Goal: Task Accomplishment & Management: Manage account settings

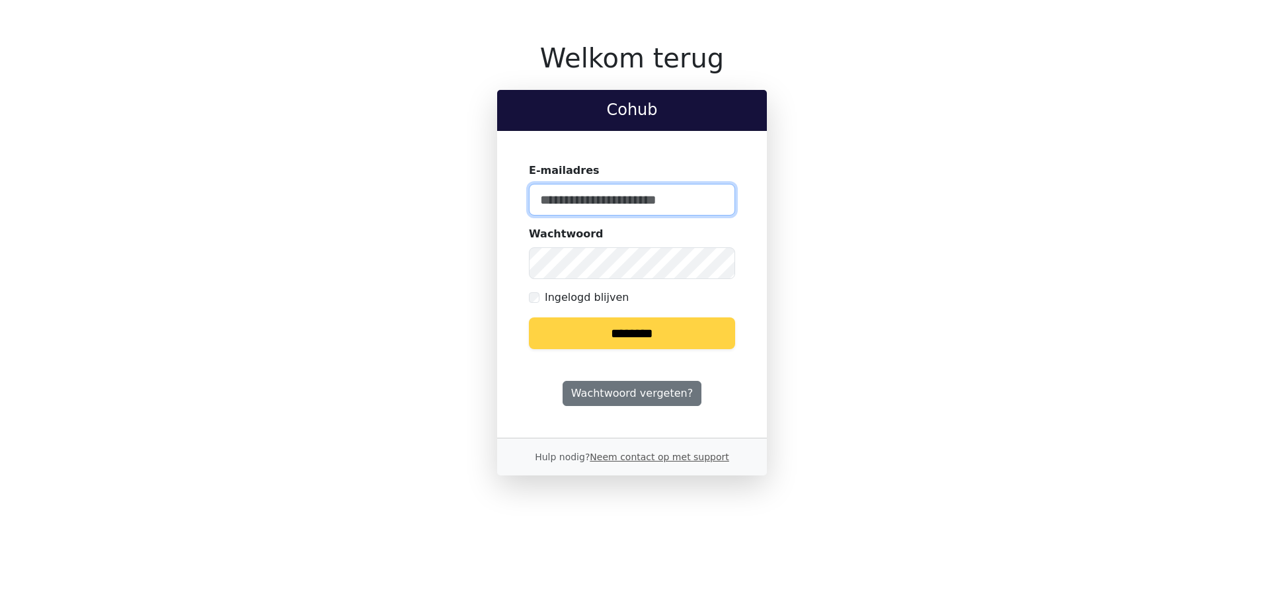
type input "**********"
click at [666, 330] on input "********" at bounding box center [632, 333] width 206 height 32
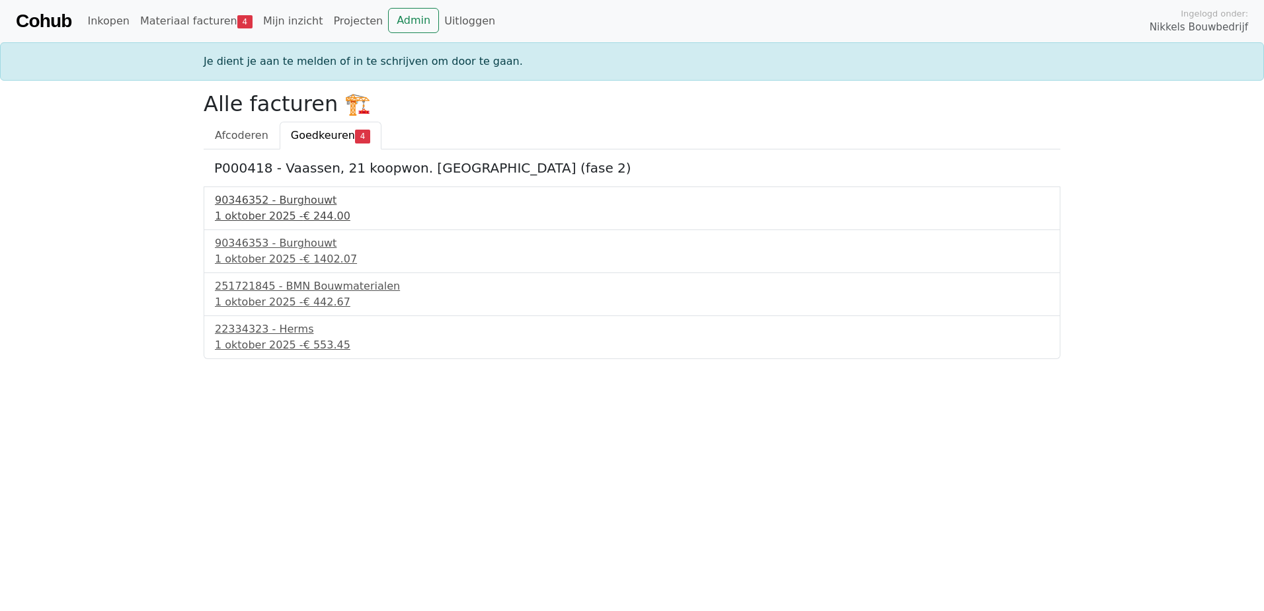
click at [280, 206] on div "90346352 - Burghouwt" at bounding box center [632, 200] width 834 height 16
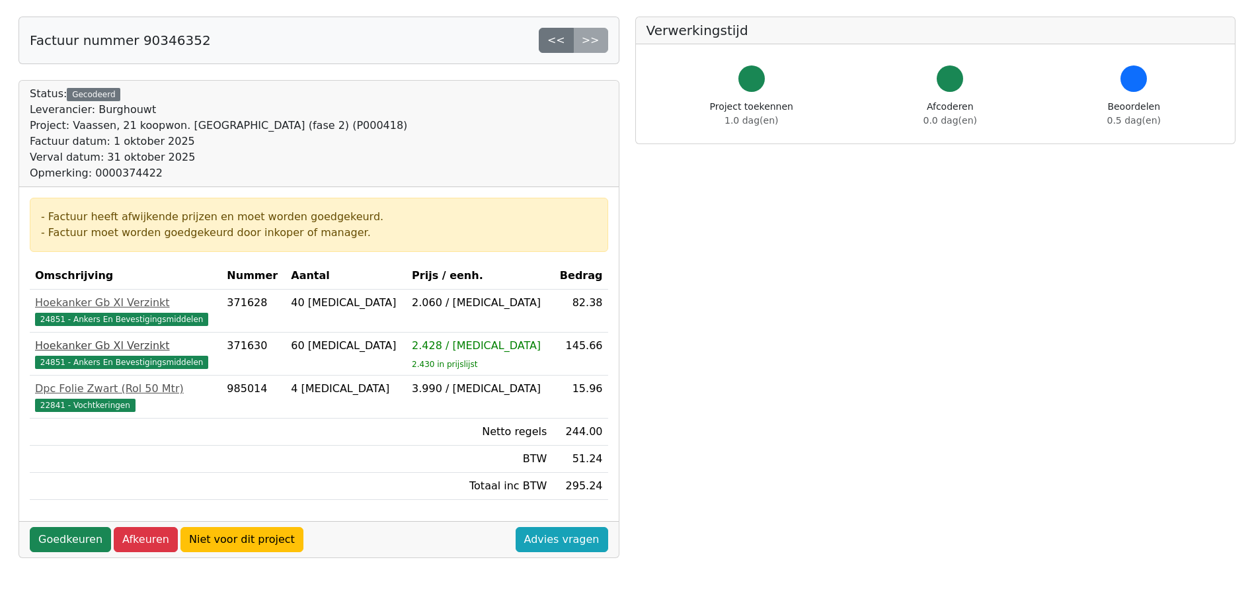
scroll to position [132, 0]
click at [65, 537] on link "Goedkeuren" at bounding box center [70, 538] width 81 height 25
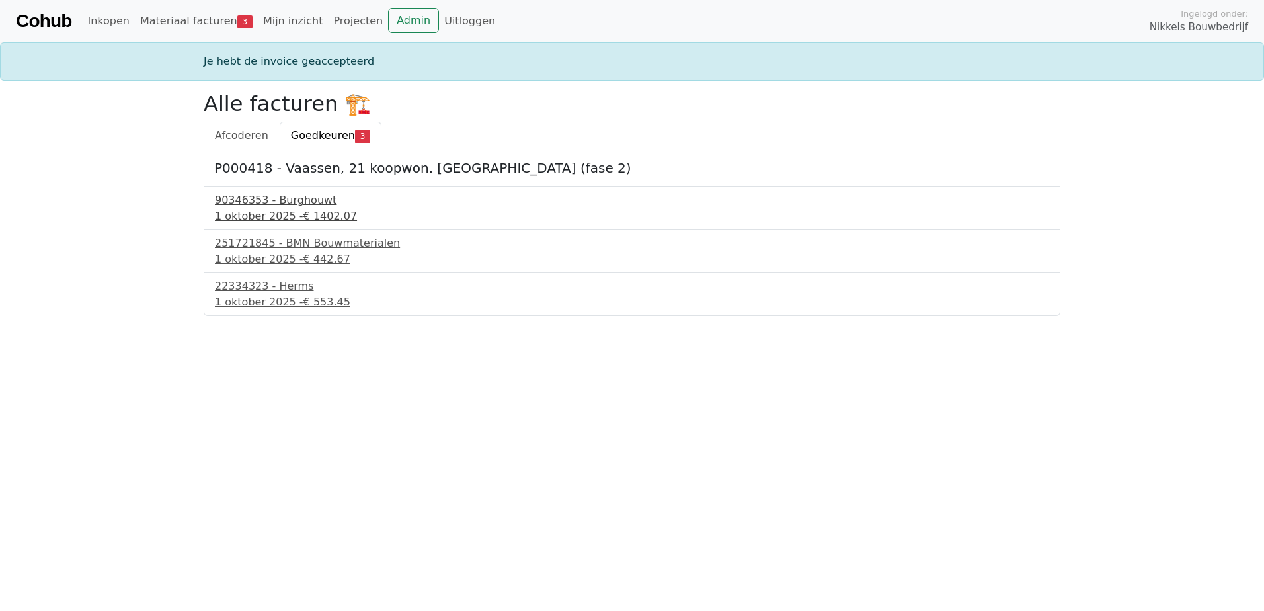
click at [276, 201] on div "90346353 - Burghouwt" at bounding box center [632, 200] width 834 height 16
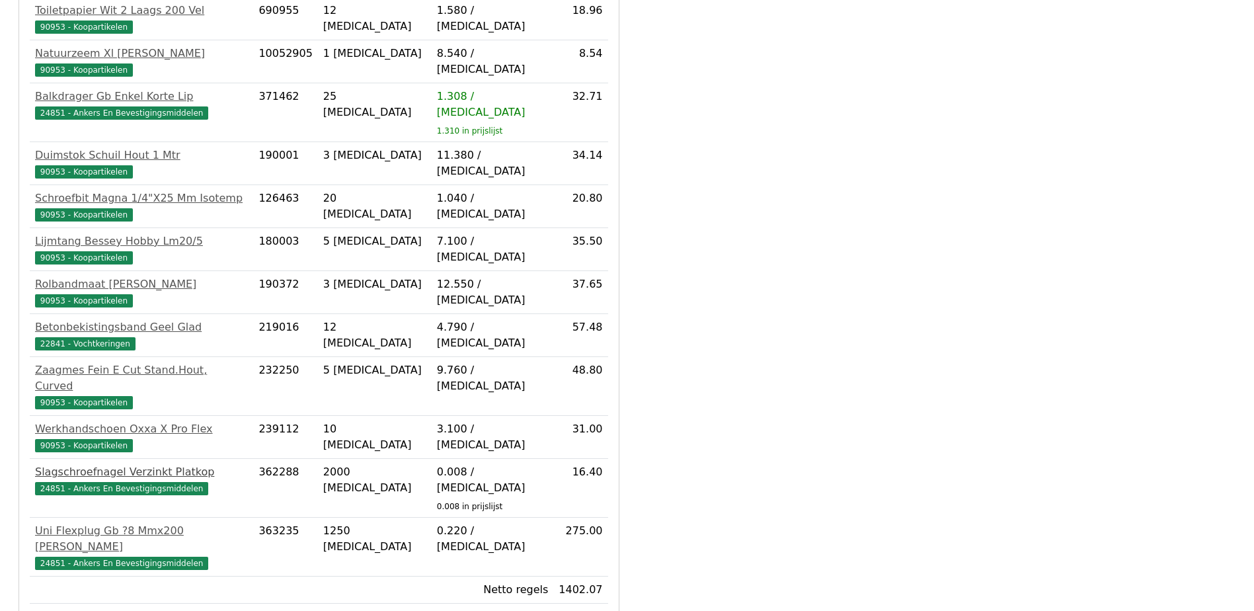
scroll to position [755, 0]
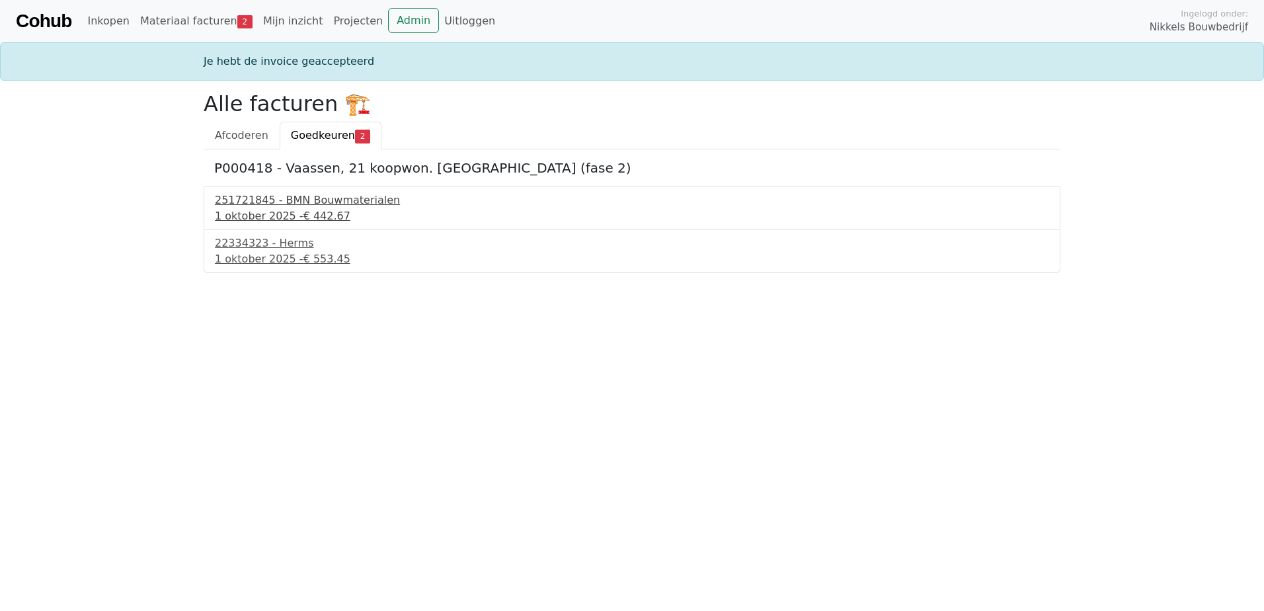
click at [323, 215] on span "€ 442.67" at bounding box center [326, 216] width 47 height 13
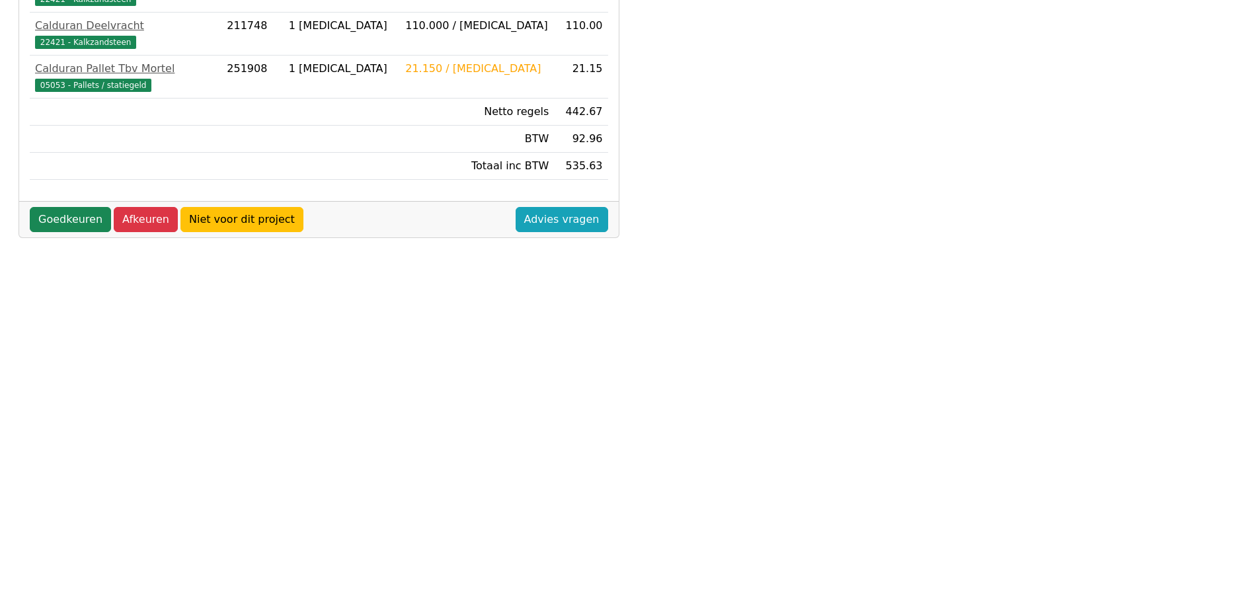
scroll to position [377, 0]
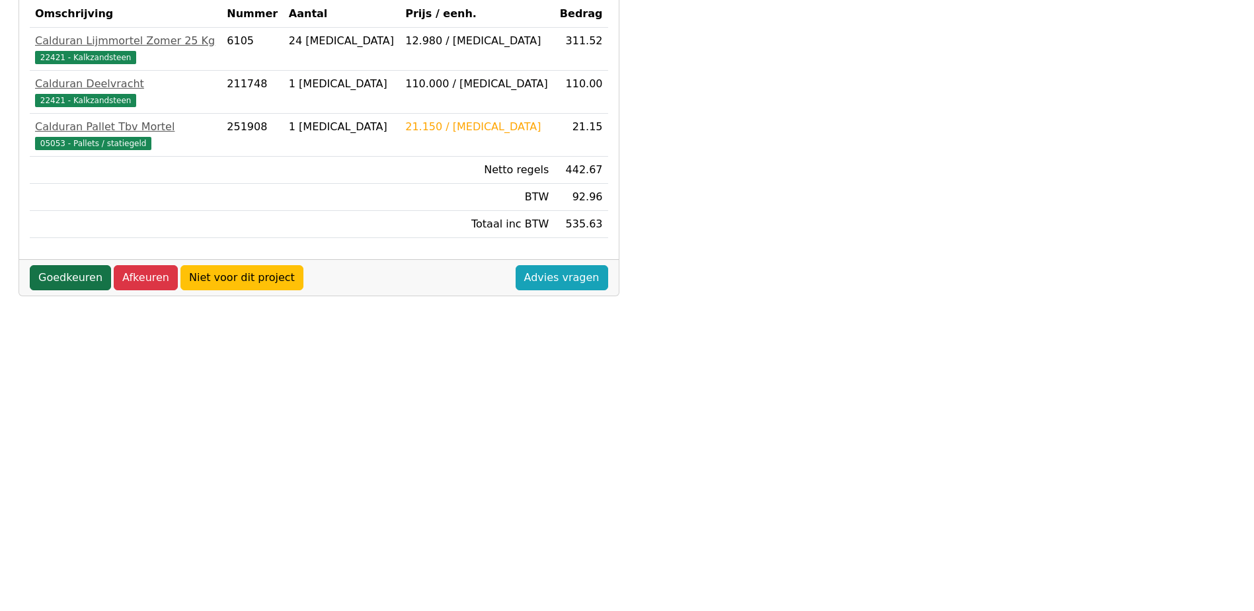
click at [83, 265] on link "Goedkeuren" at bounding box center [70, 277] width 81 height 25
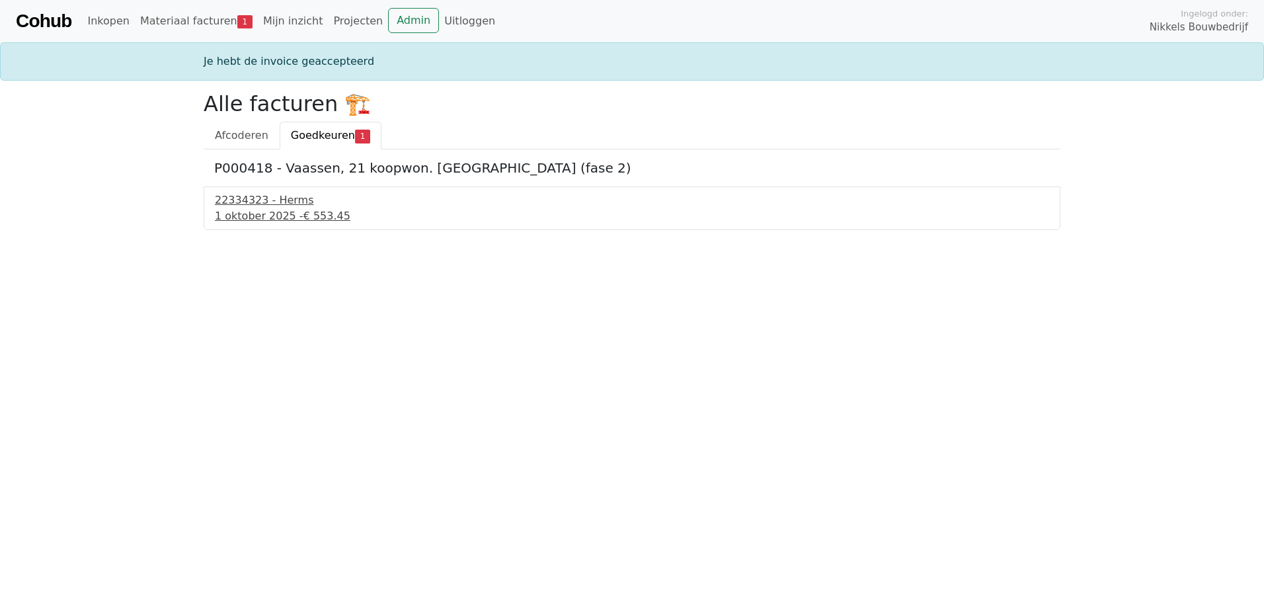
click at [280, 217] on div "[DATE] - € 553.45" at bounding box center [632, 216] width 834 height 16
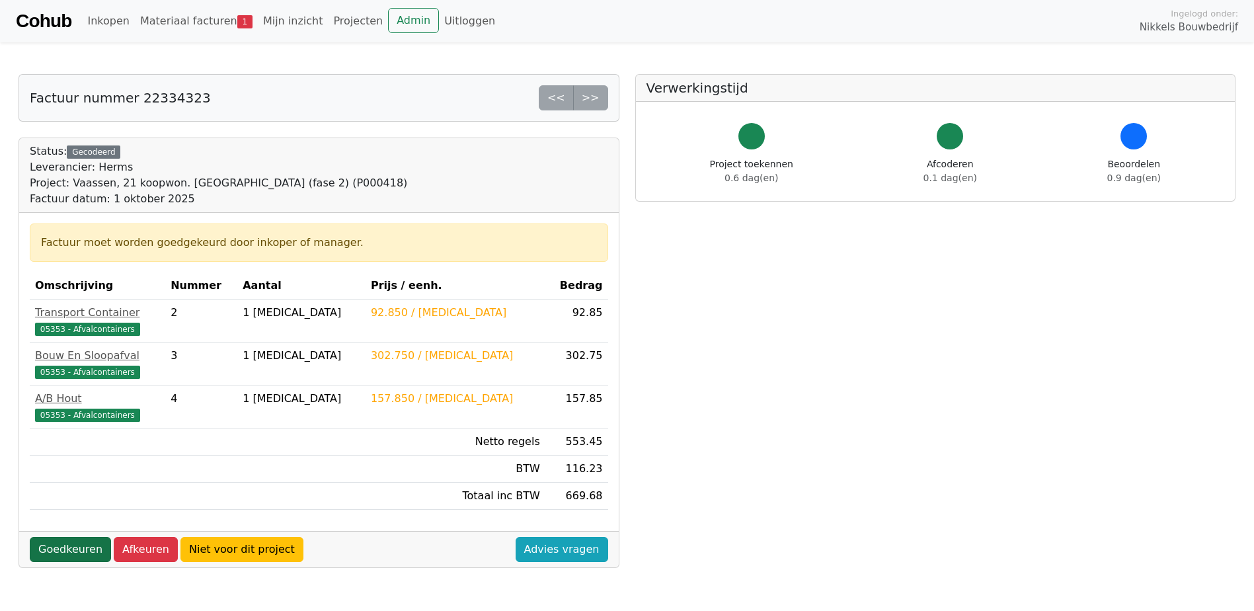
click at [73, 551] on link "Goedkeuren" at bounding box center [70, 549] width 81 height 25
